Goal: Check status

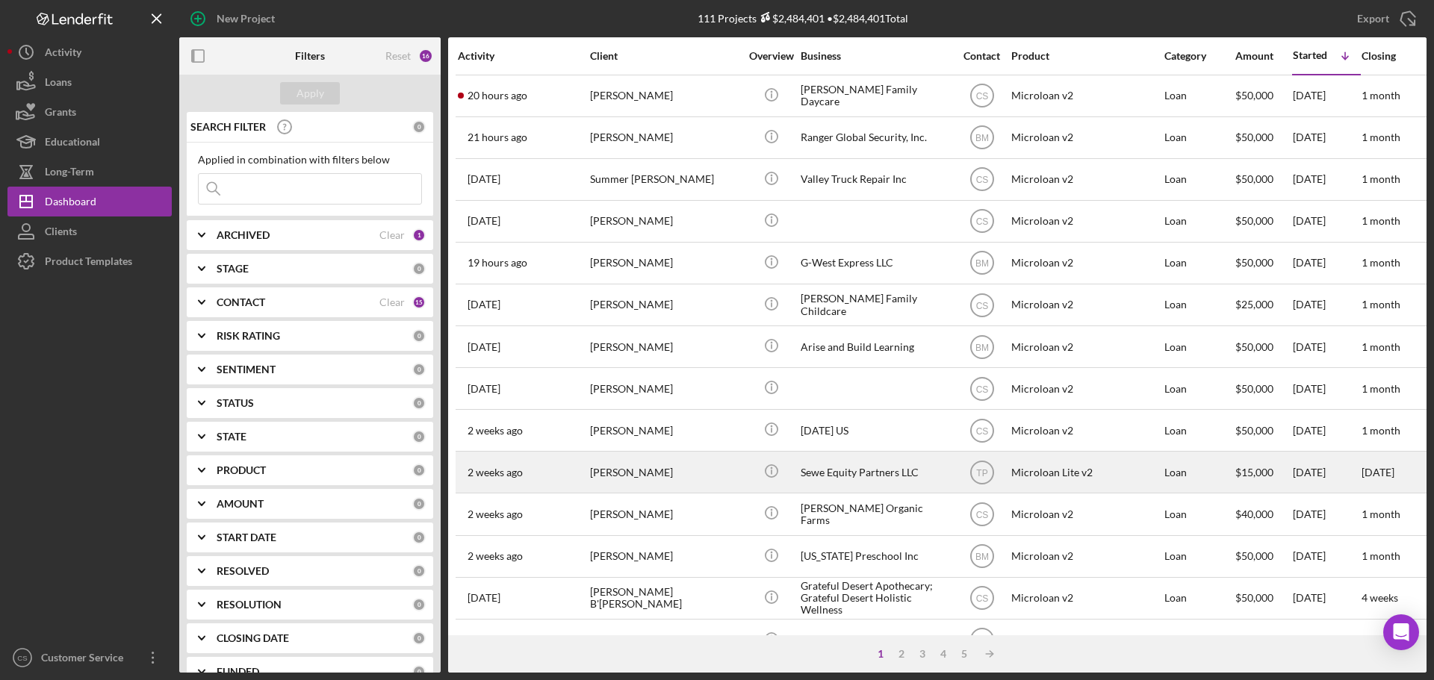
click at [666, 453] on div "[PERSON_NAME]" at bounding box center [664, 473] width 149 height 40
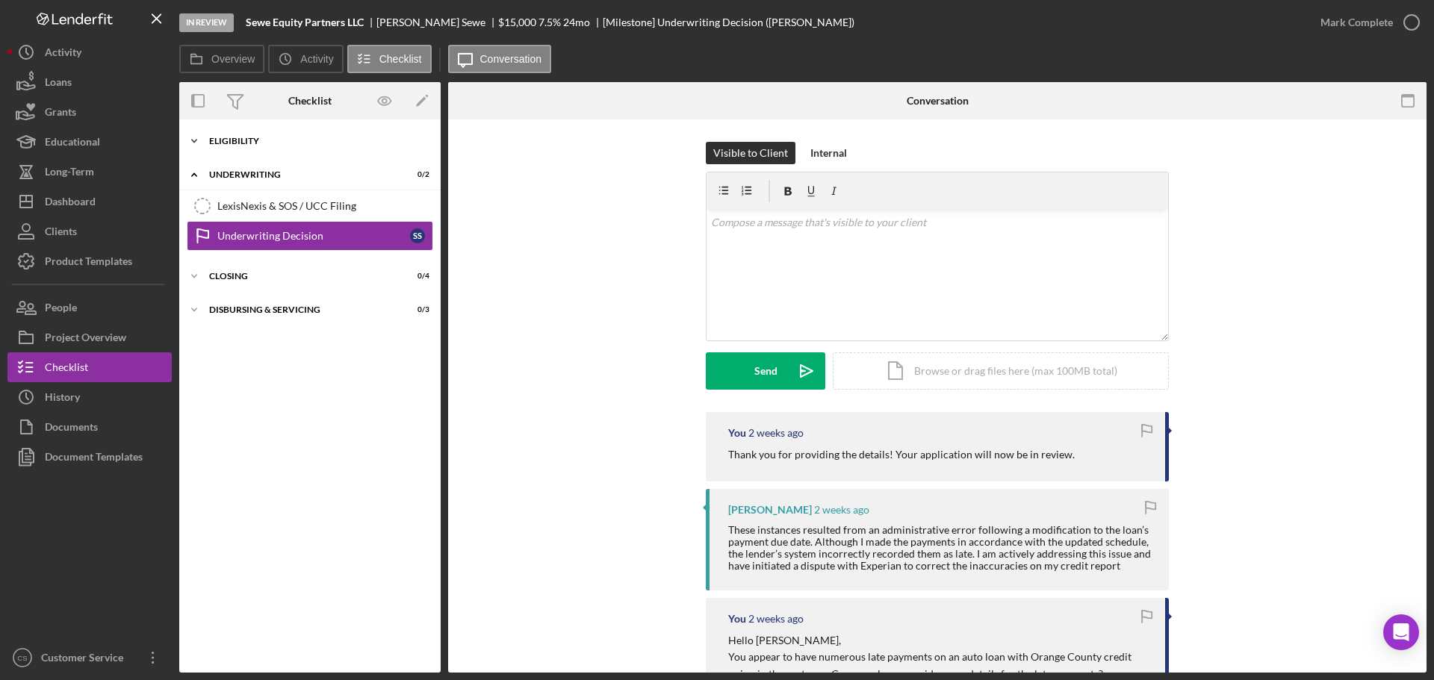
click at [309, 152] on div "Icon/Expander Eligibility 6 / 6" at bounding box center [309, 141] width 261 height 30
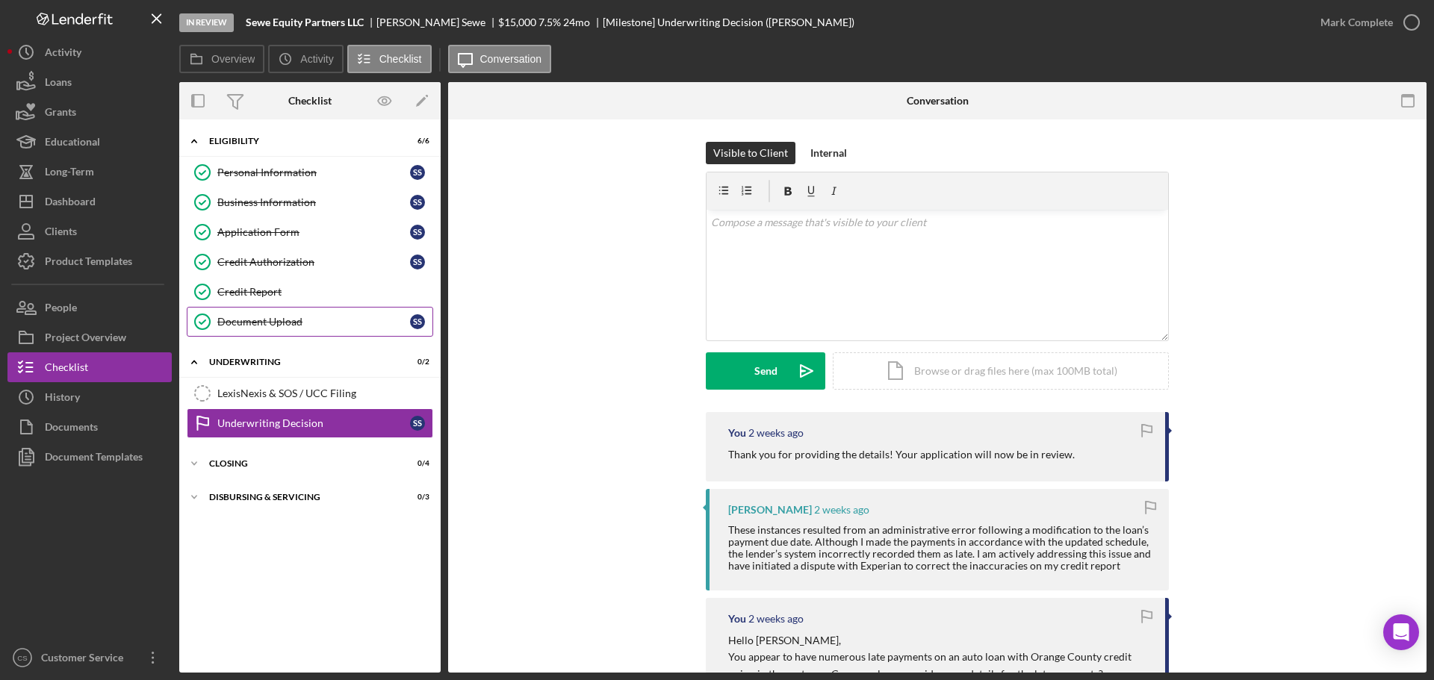
click at [332, 332] on link "Document Upload Document Upload S S" at bounding box center [310, 322] width 246 height 30
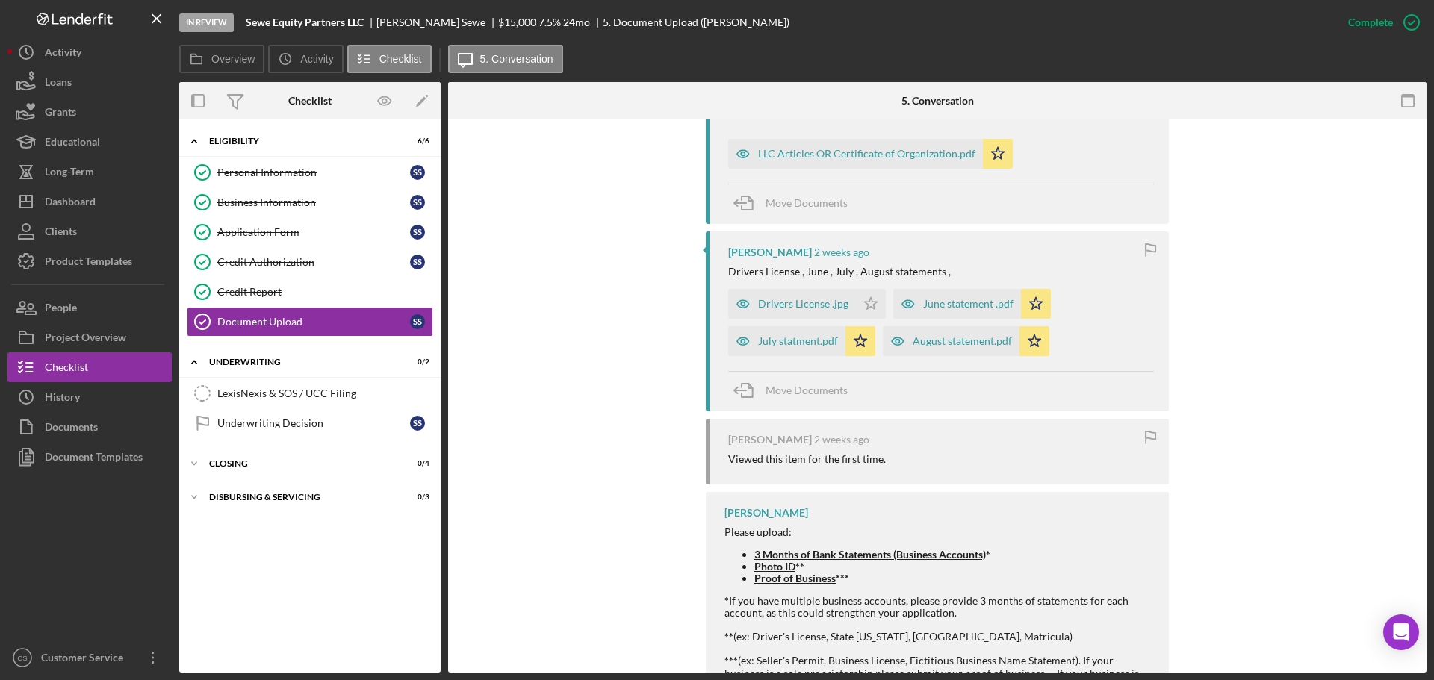
scroll to position [876, 0]
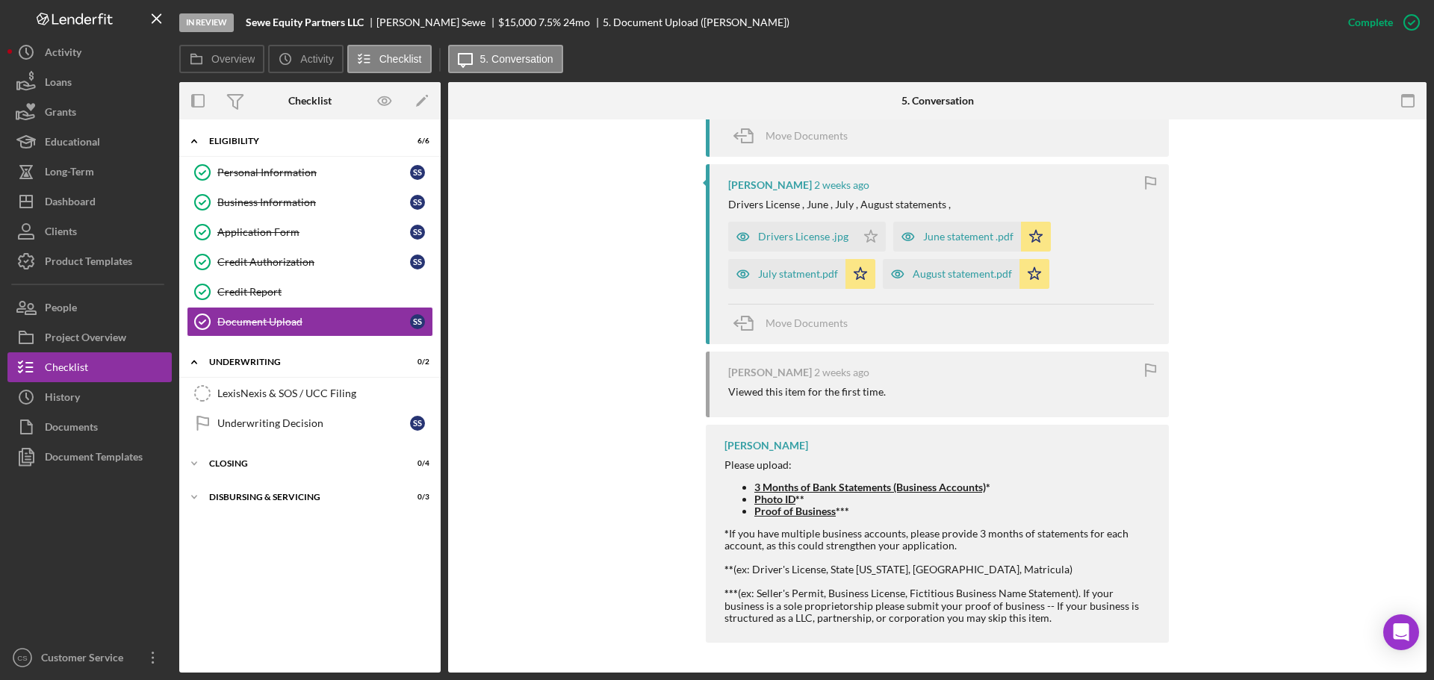
click at [615, 323] on div "You Marked this Complete 2 weeks ago Samuel Sewe 2 weeks ago image.jpg Icon/Sta…" at bounding box center [938, 196] width 934 height 909
click at [93, 210] on div "Dashboard" at bounding box center [70, 204] width 51 height 34
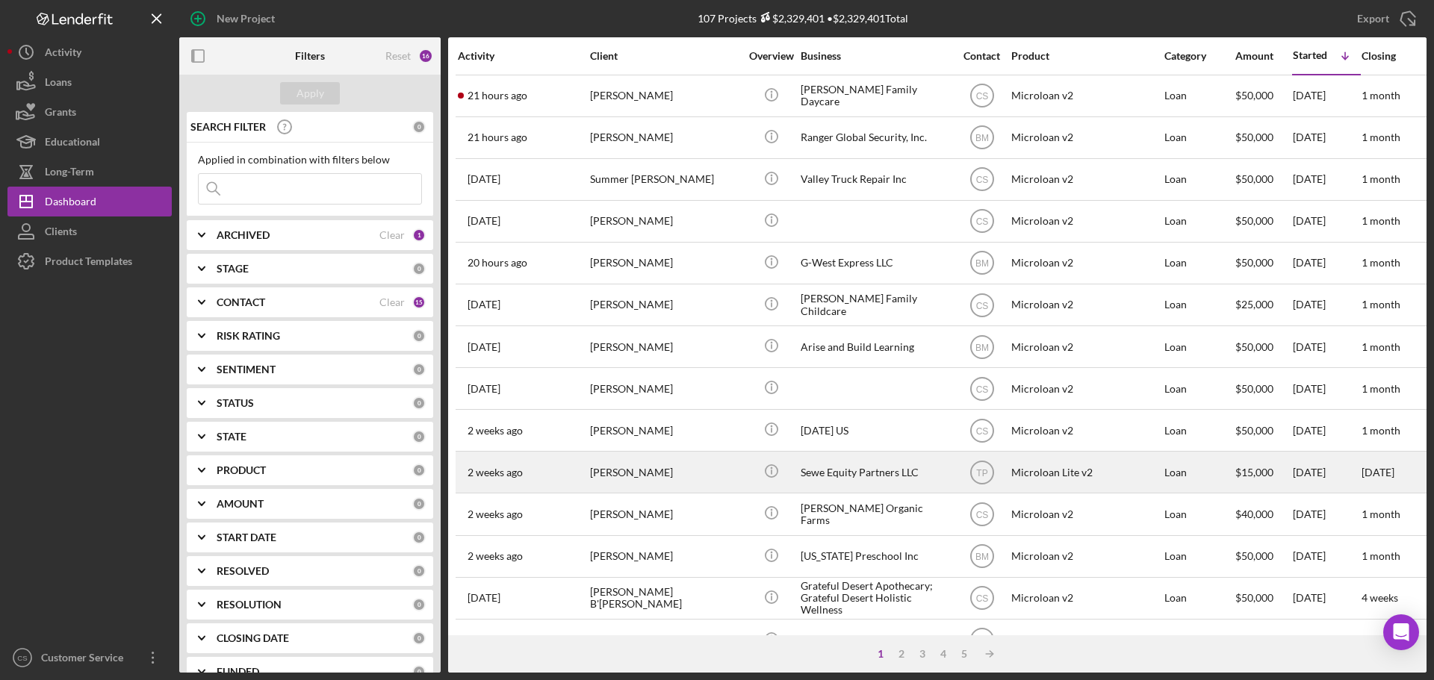
click at [667, 461] on div "[PERSON_NAME]" at bounding box center [664, 473] width 149 height 40
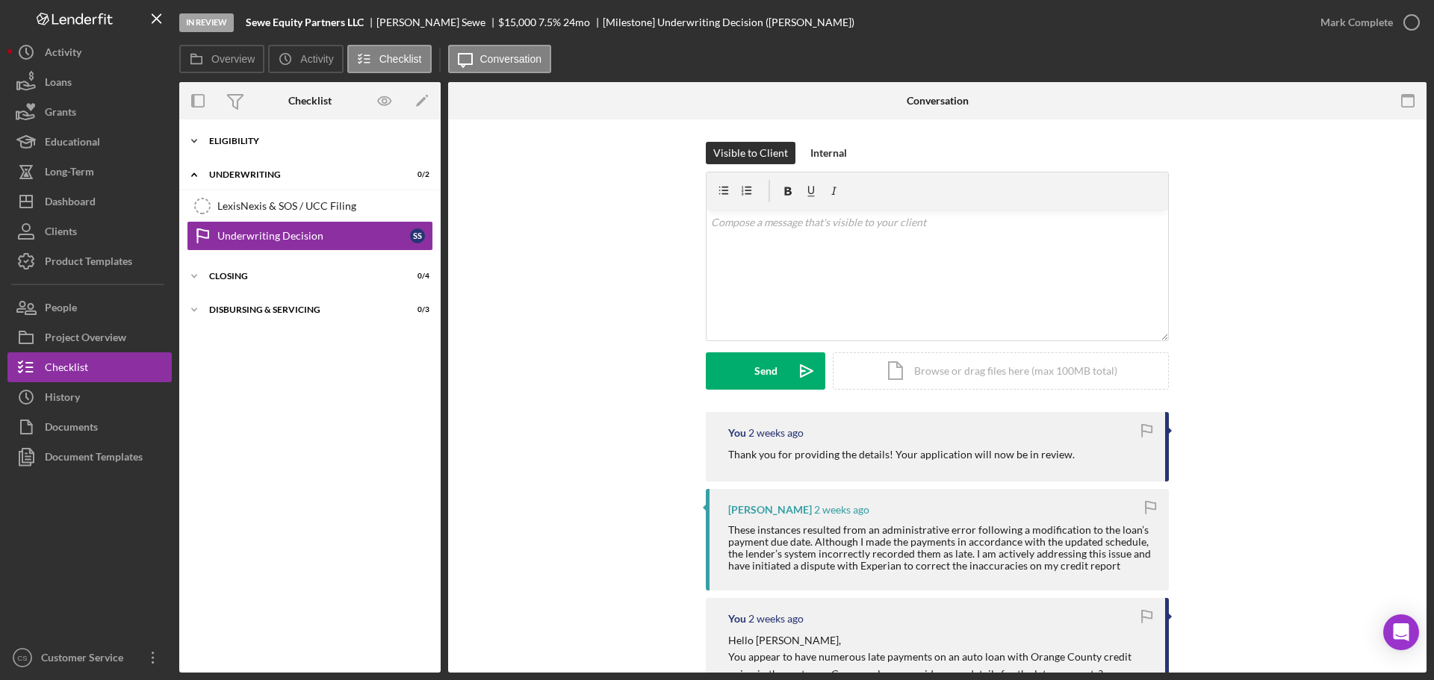
click at [263, 141] on div "Eligibility" at bounding box center [315, 141] width 213 height 9
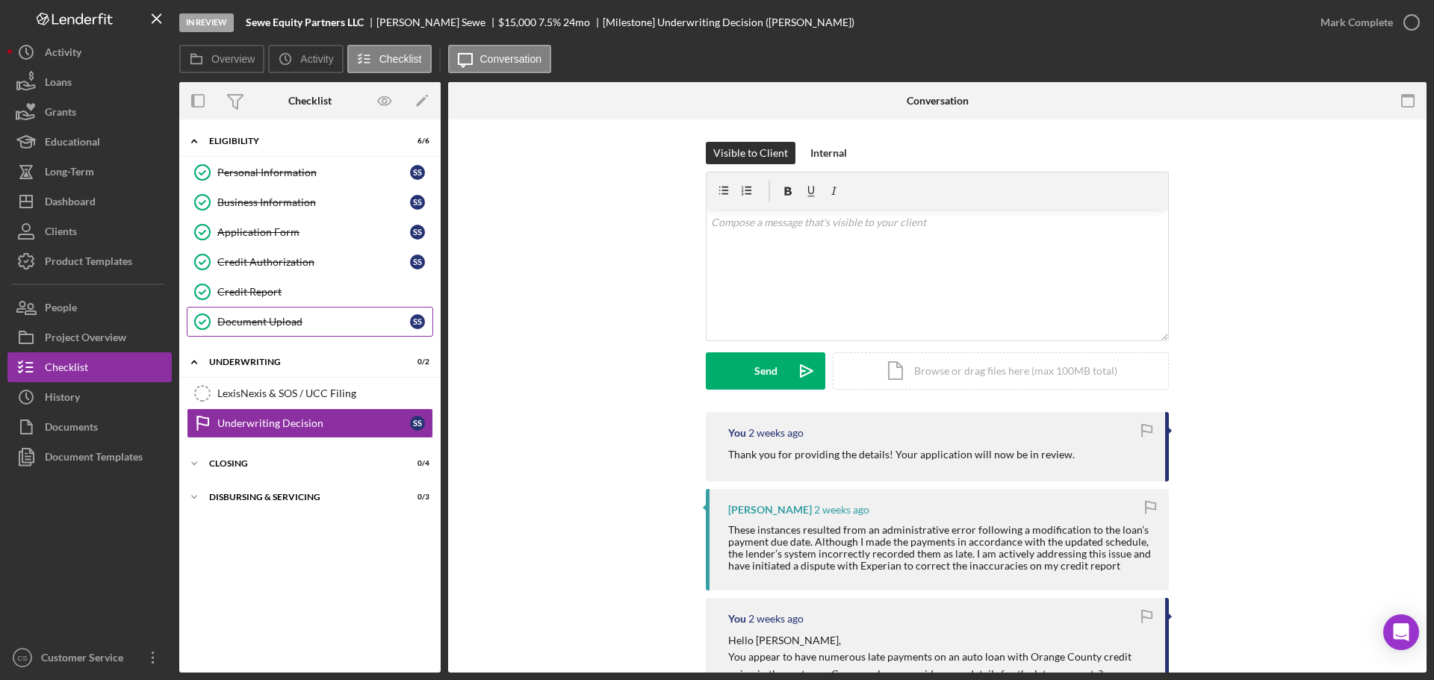
click at [335, 327] on div "Document Upload" at bounding box center [313, 322] width 193 height 12
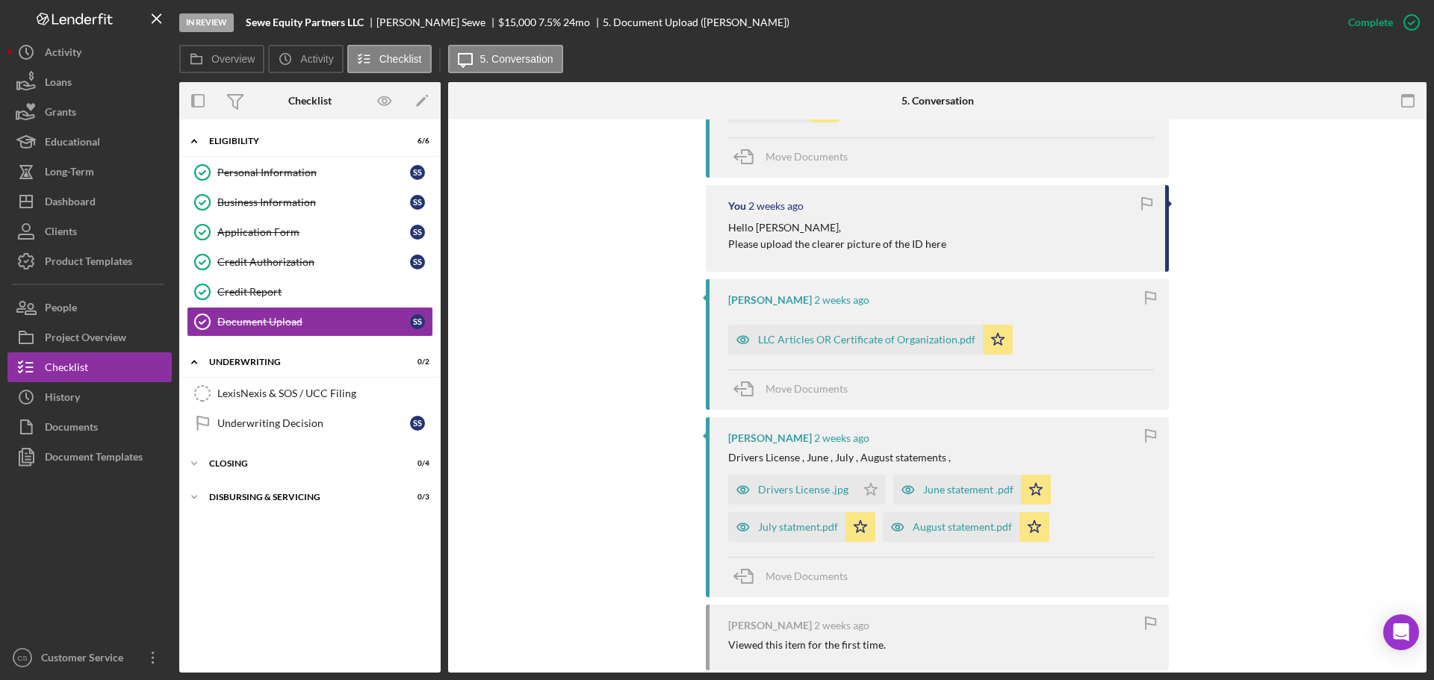
scroll to position [876, 0]
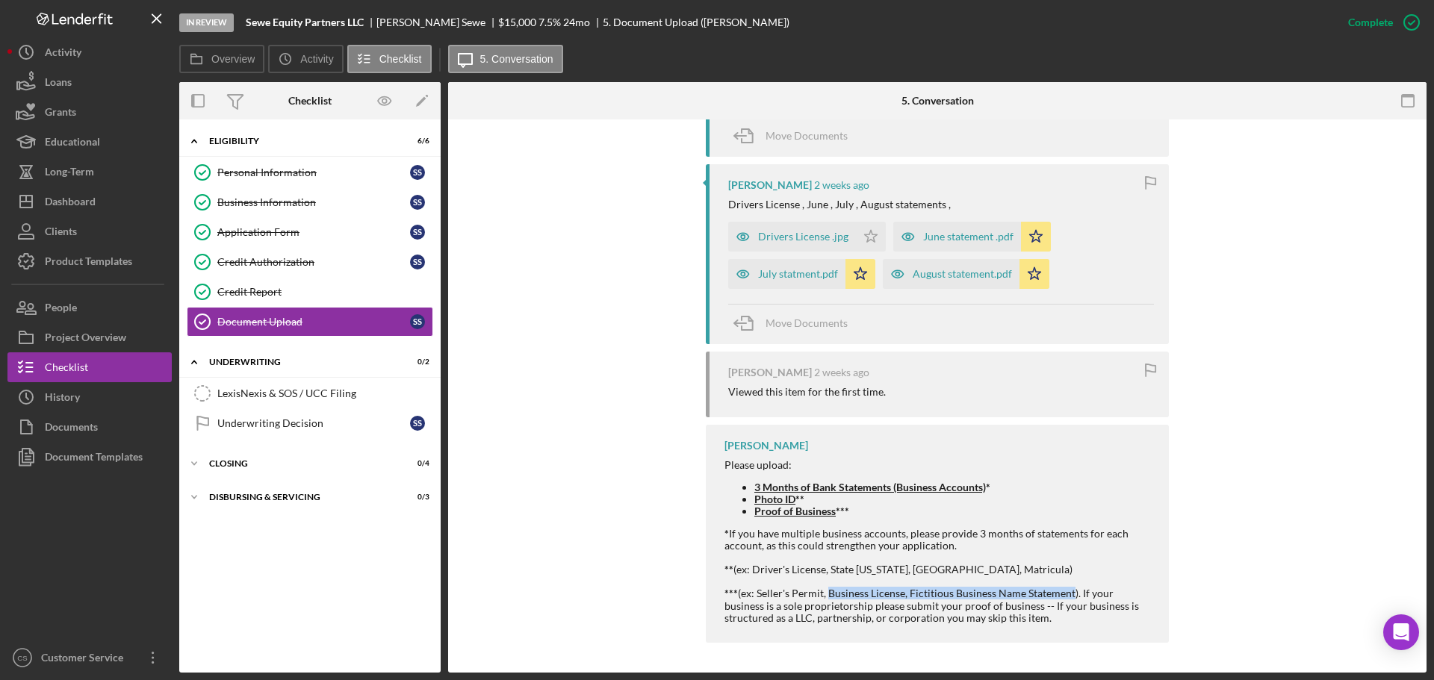
drag, startPoint x: 824, startPoint y: 593, endPoint x: 1067, endPoint y: 595, distance: 243.5
click at [1067, 595] on div "*** (ex: Seller's Permit, Business License, Fictitious Business Name Statement)…" at bounding box center [939, 606] width 429 height 36
copy div "Business License, Fictitious Business Name Statement"
